Goal: Find specific page/section: Find specific page/section

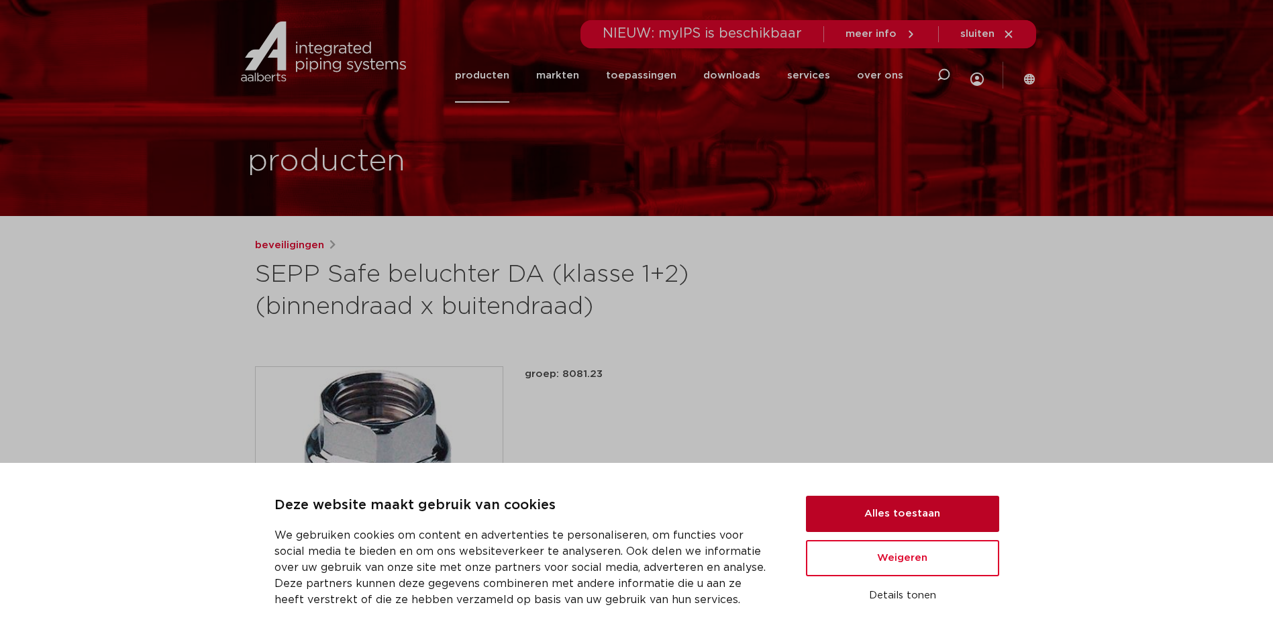
click at [953, 503] on button "Alles toestaan" at bounding box center [902, 514] width 193 height 36
